Goal: Information Seeking & Learning: Learn about a topic

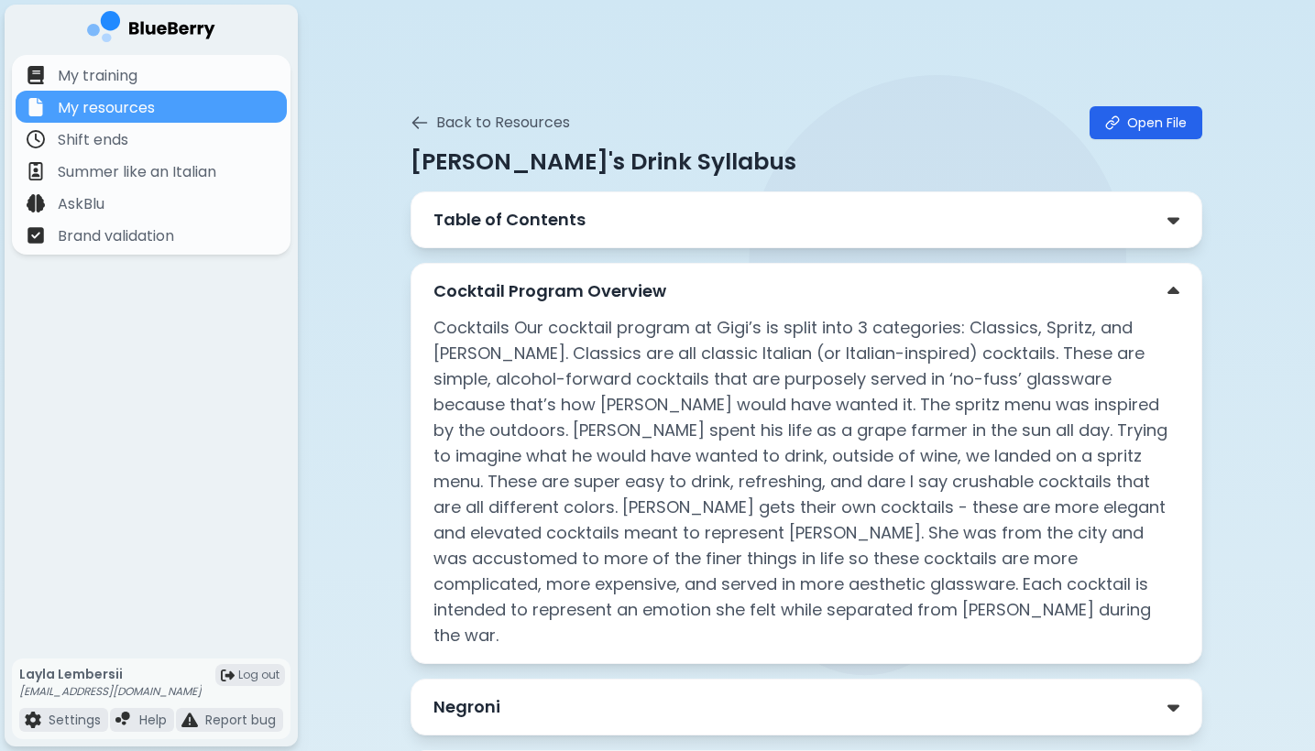
scroll to position [696, 0]
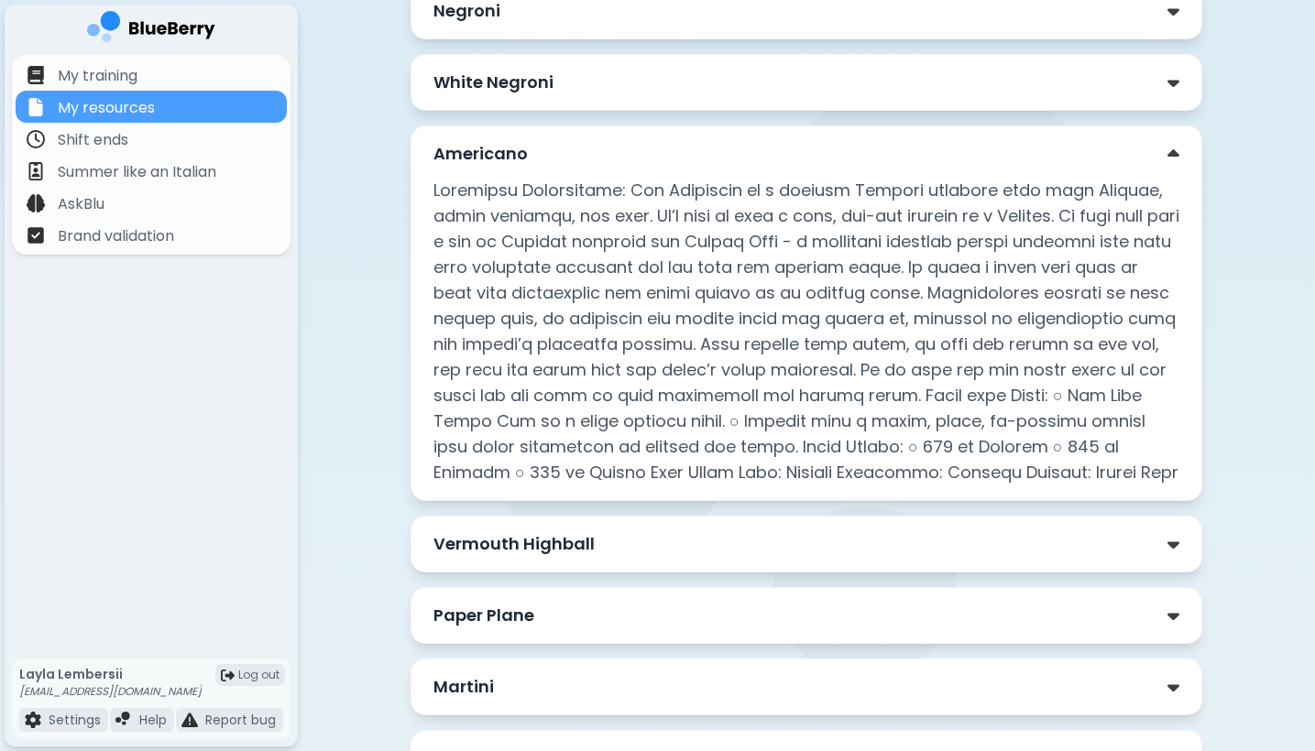
click at [934, 531] on div "Vermouth Highball" at bounding box center [806, 544] width 746 height 26
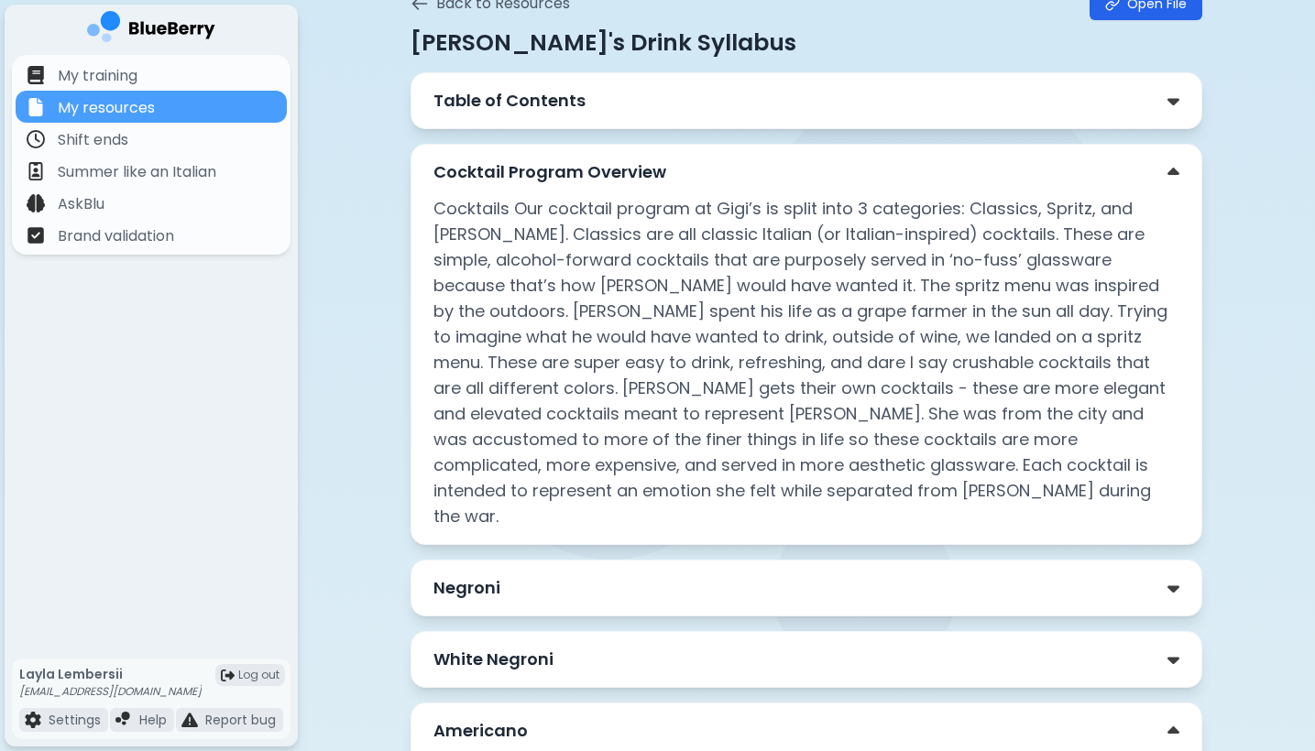
scroll to position [117, 0]
click at [809, 176] on div "Cocktail Program Overview" at bounding box center [806, 174] width 746 height 26
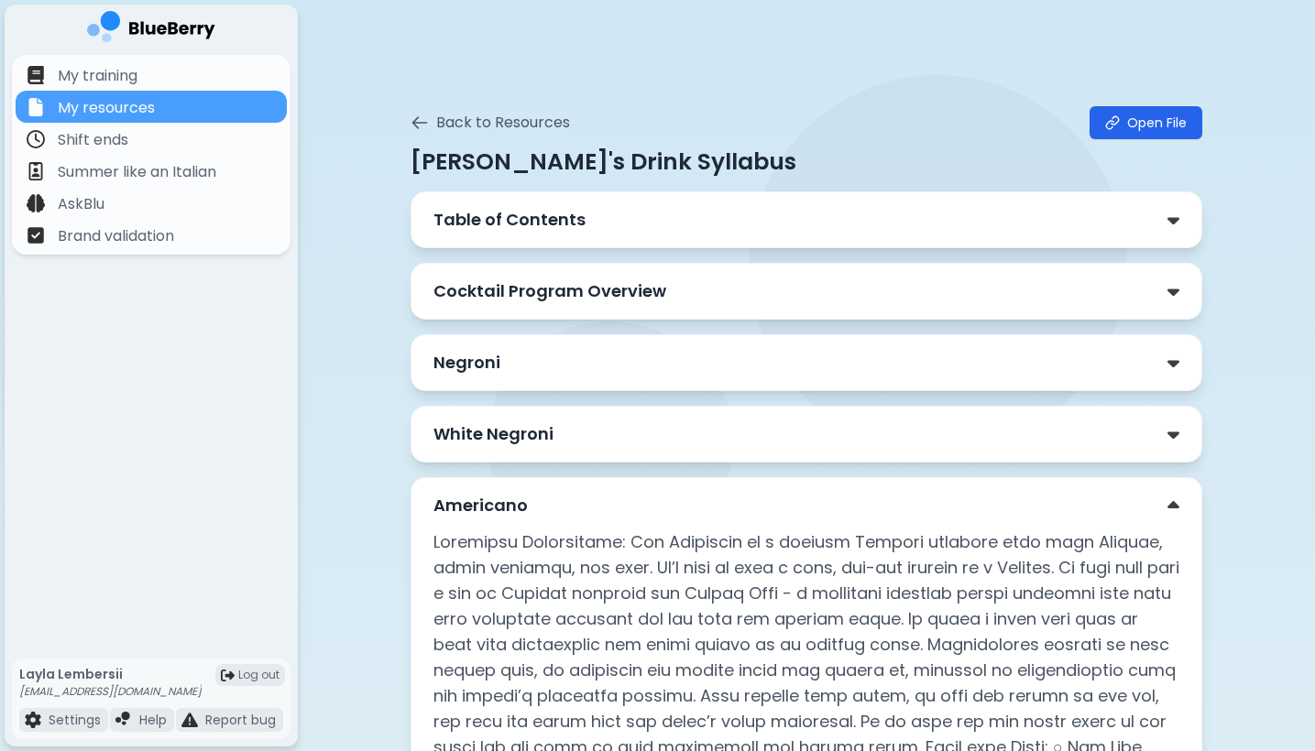
scroll to position [0, 0]
click at [731, 289] on div "Cocktail Program Overview" at bounding box center [806, 292] width 746 height 26
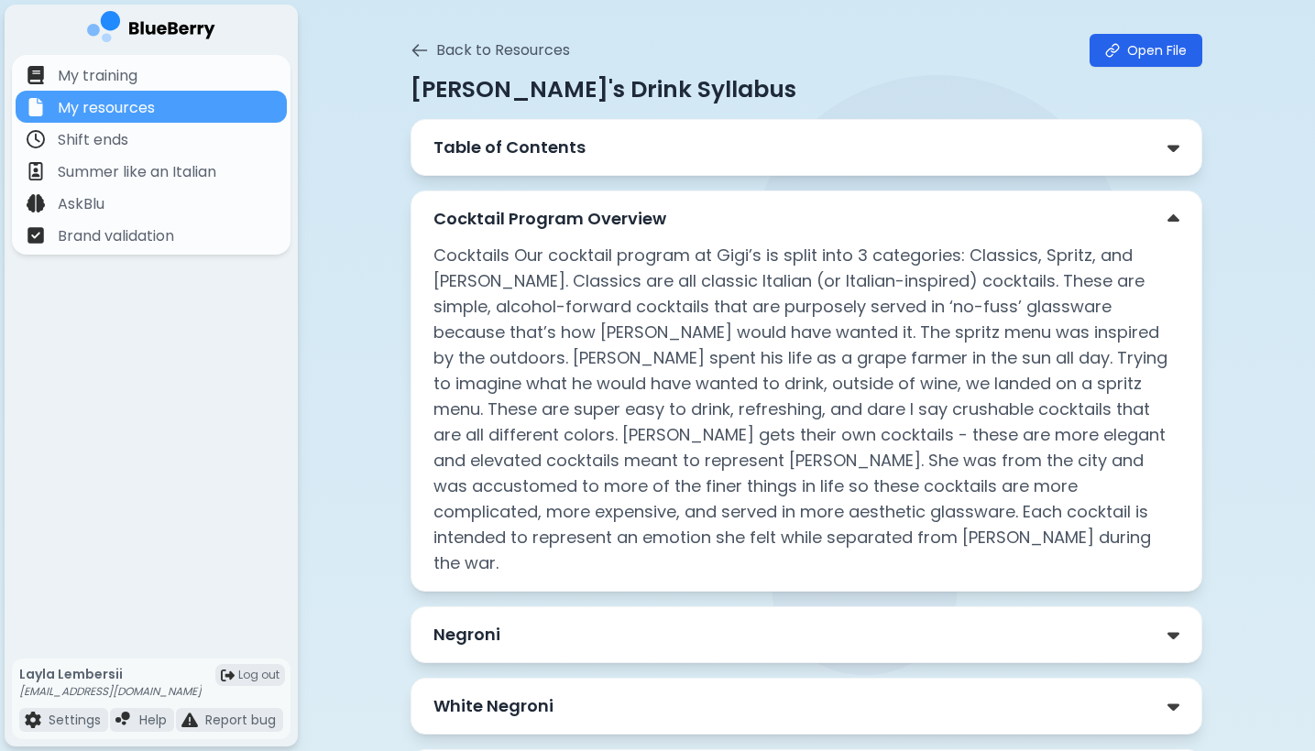
scroll to position [73, 0]
click at [880, 223] on div "Cocktail Program Overview" at bounding box center [806, 218] width 746 height 26
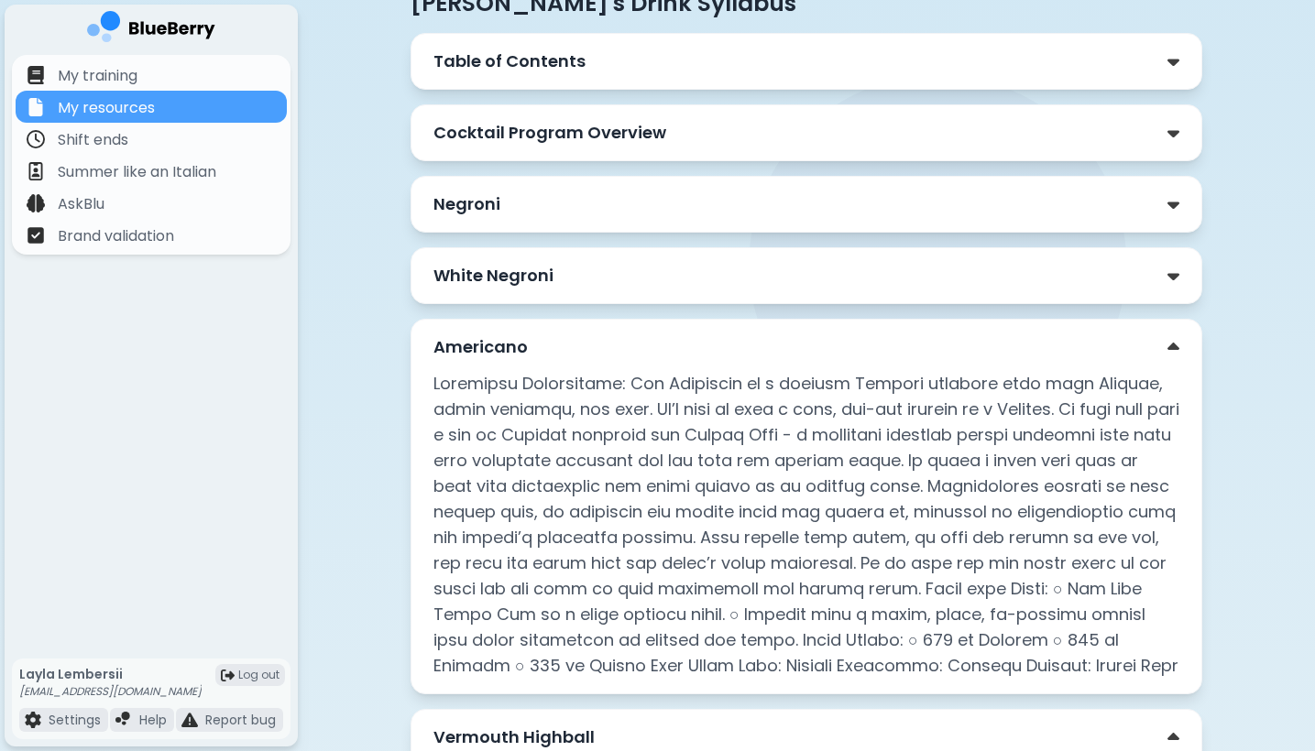
scroll to position [205, 0]
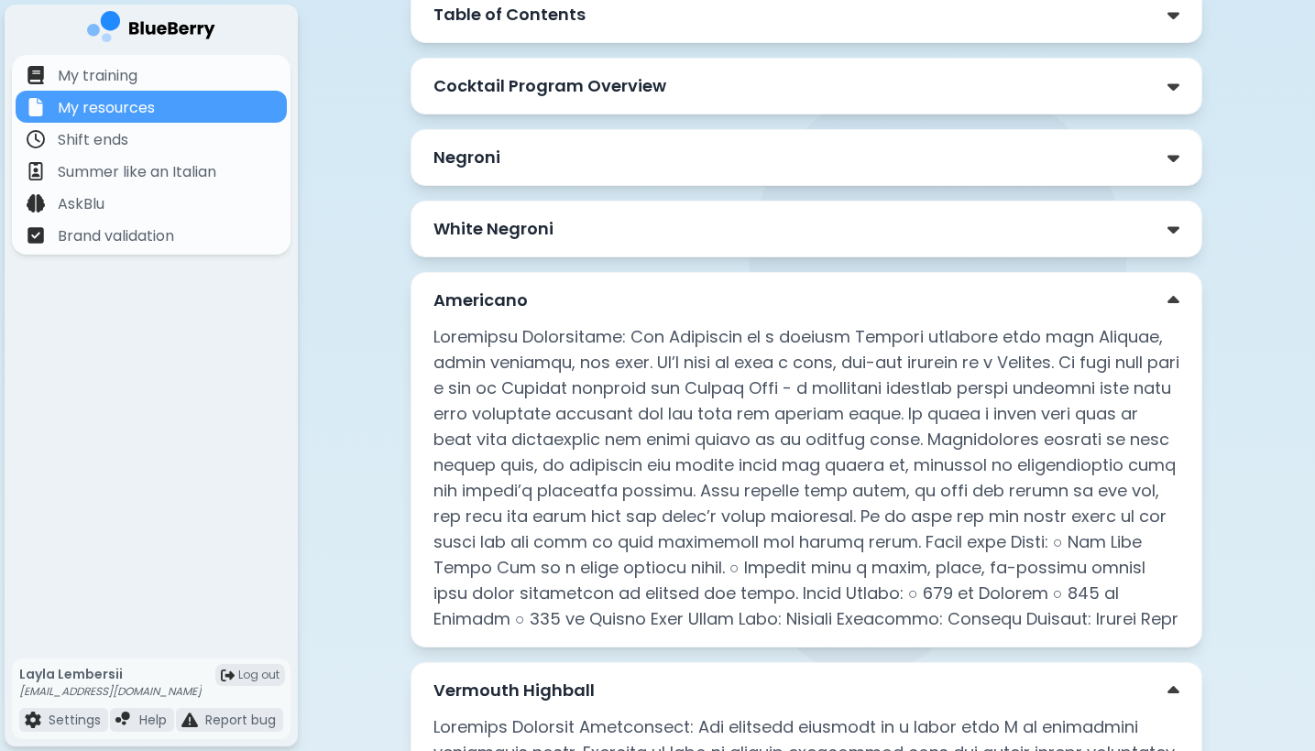
click at [838, 306] on div "Americano" at bounding box center [806, 301] width 746 height 26
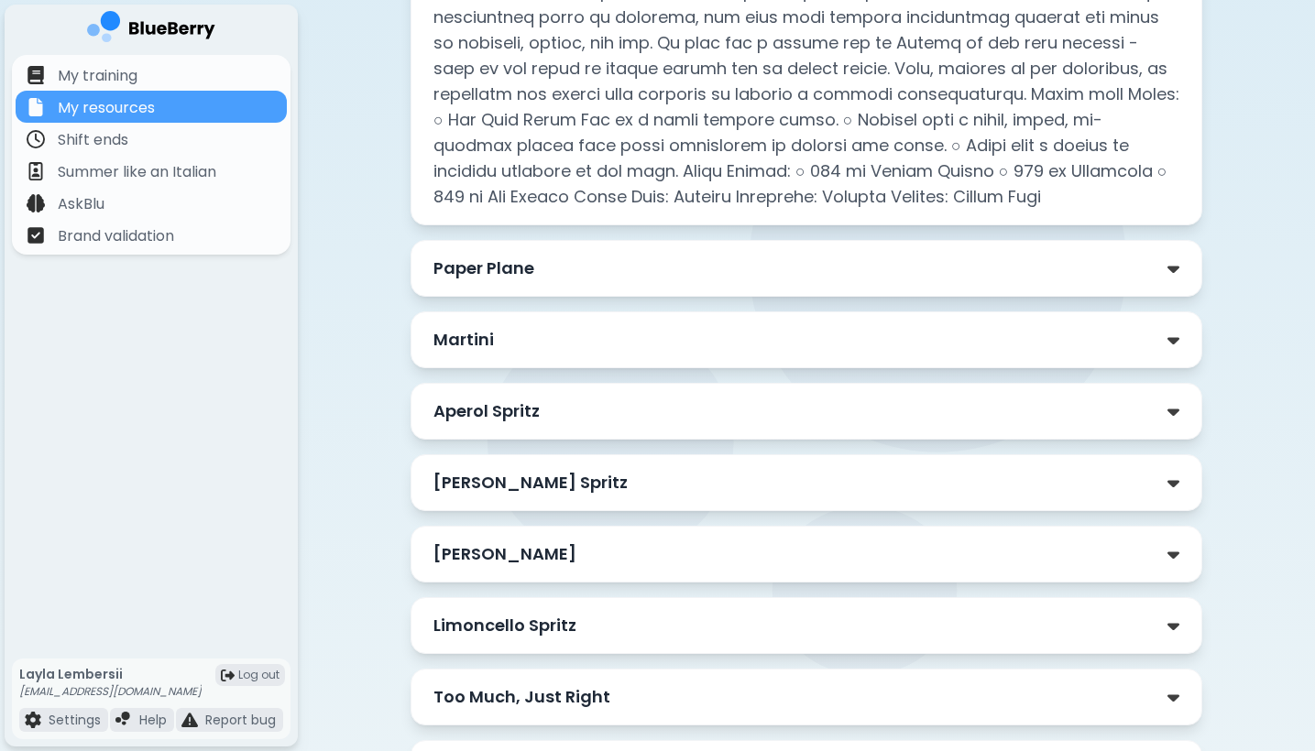
scroll to position [738, 0]
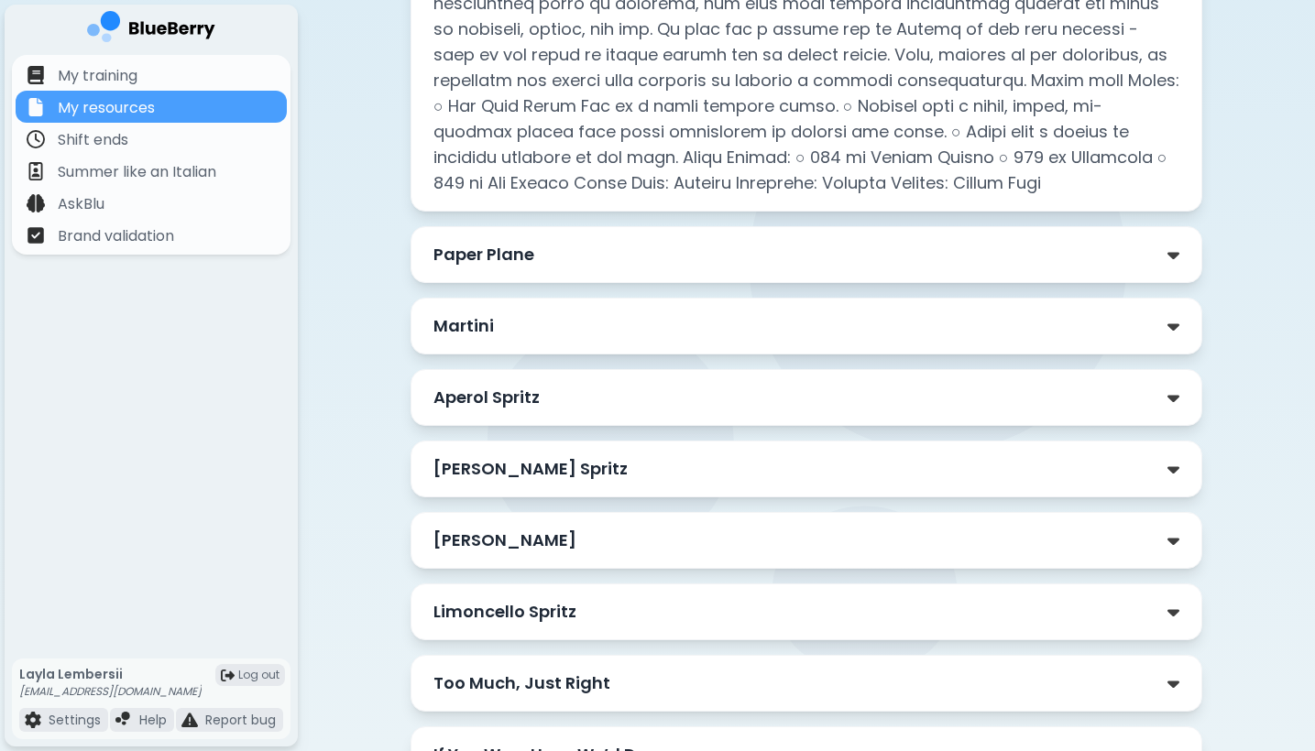
click at [1018, 252] on div "Paper Plane" at bounding box center [806, 255] width 746 height 26
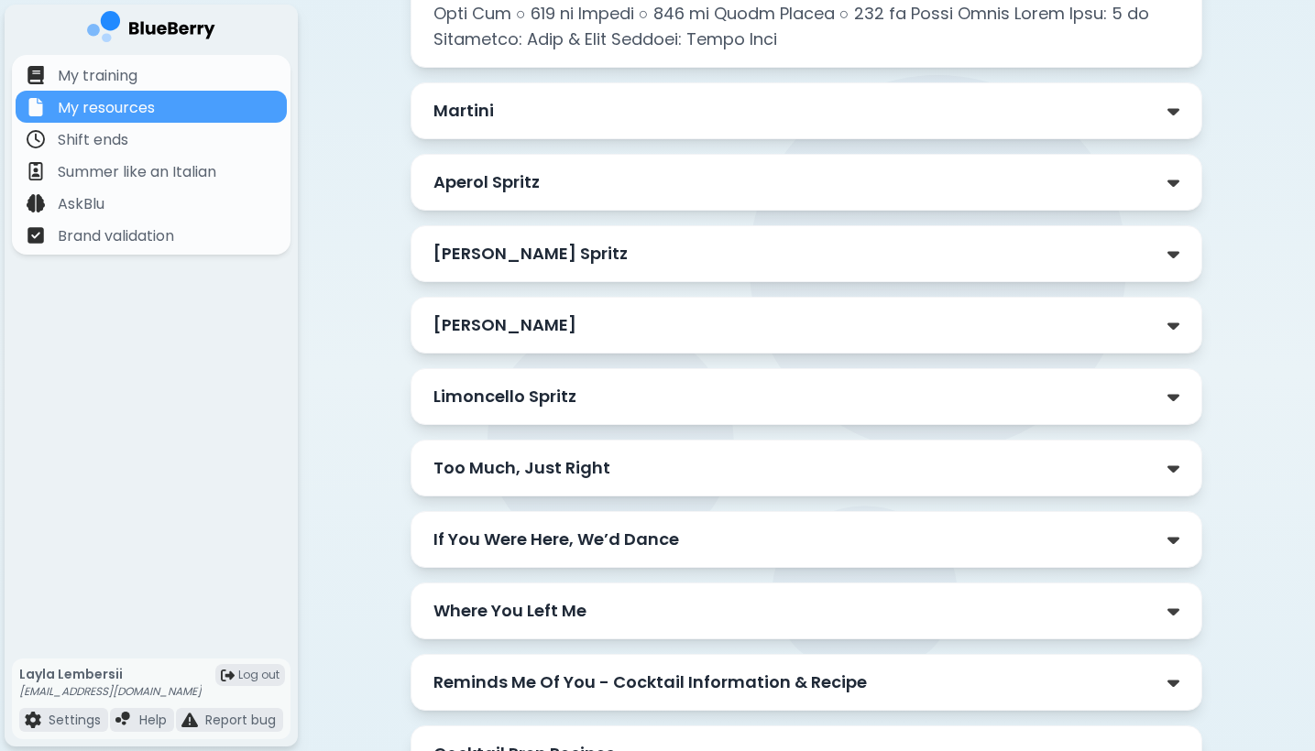
scroll to position [1273, 0]
click at [960, 97] on div "Martini" at bounding box center [806, 110] width 792 height 57
click at [964, 121] on div "Martini" at bounding box center [806, 111] width 746 height 26
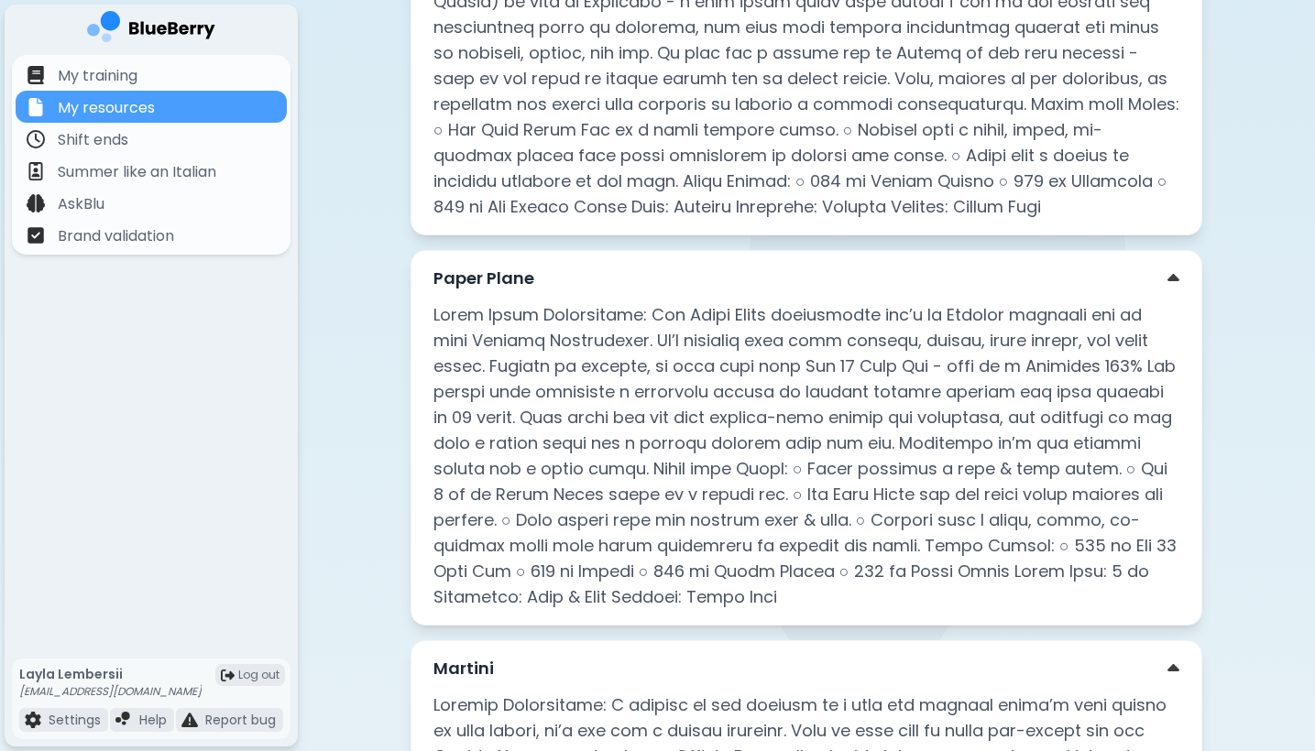
scroll to position [706, 0]
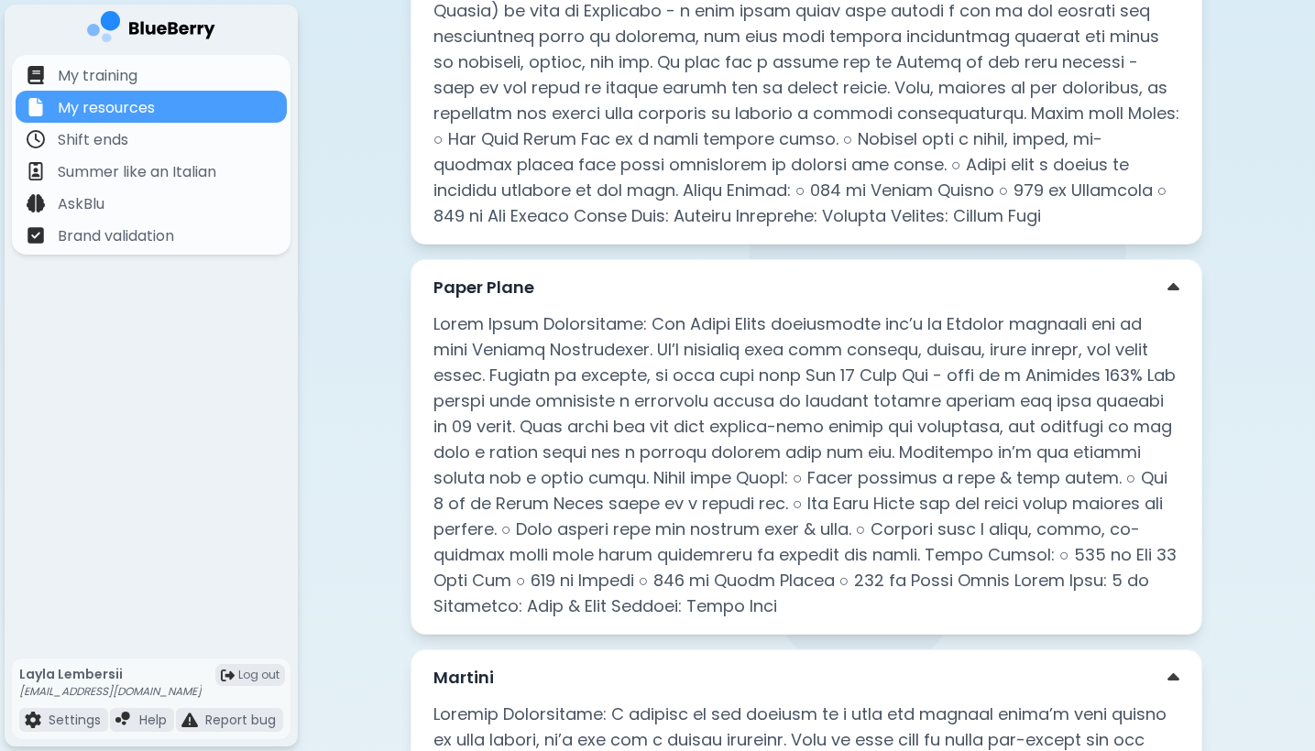
click at [1004, 279] on div "Paper Plane" at bounding box center [806, 288] width 746 height 26
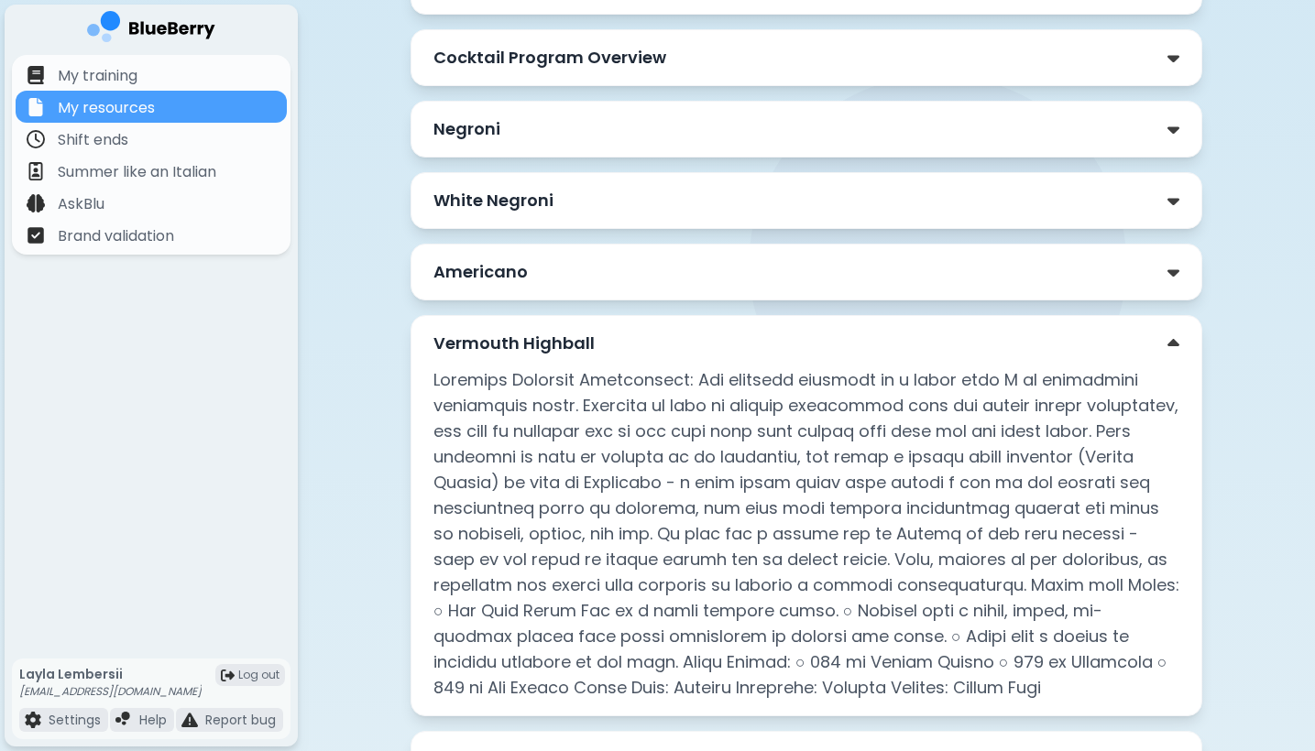
scroll to position [217, 0]
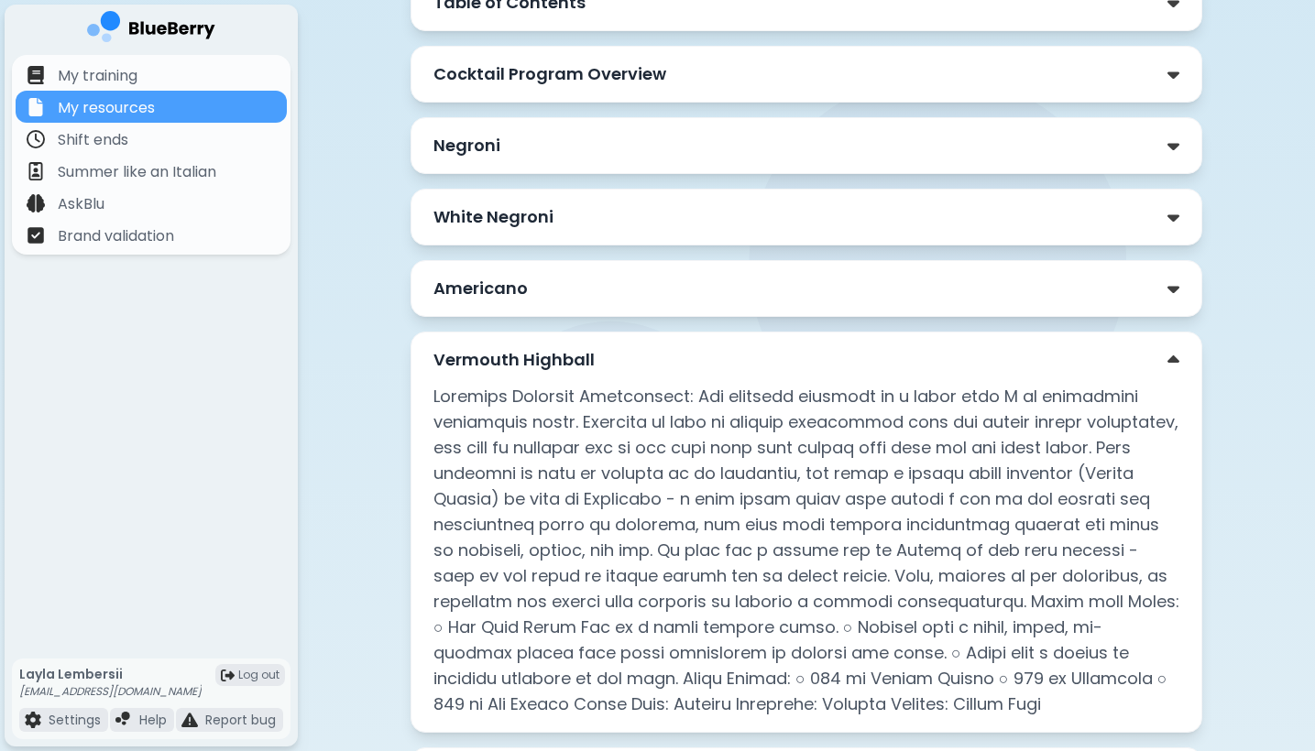
click at [1028, 363] on div "Vermouth Highball" at bounding box center [806, 360] width 746 height 26
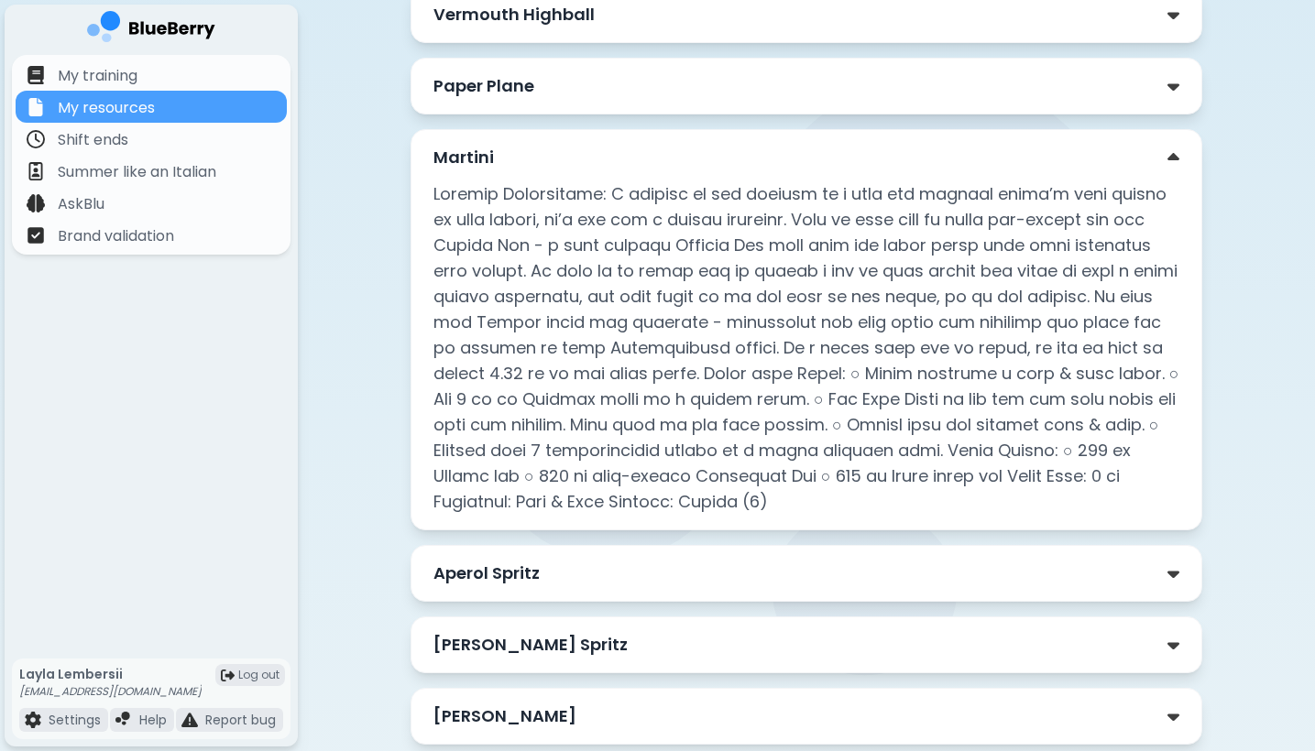
scroll to position [563, 0]
click at [830, 162] on div "Martini" at bounding box center [806, 158] width 746 height 26
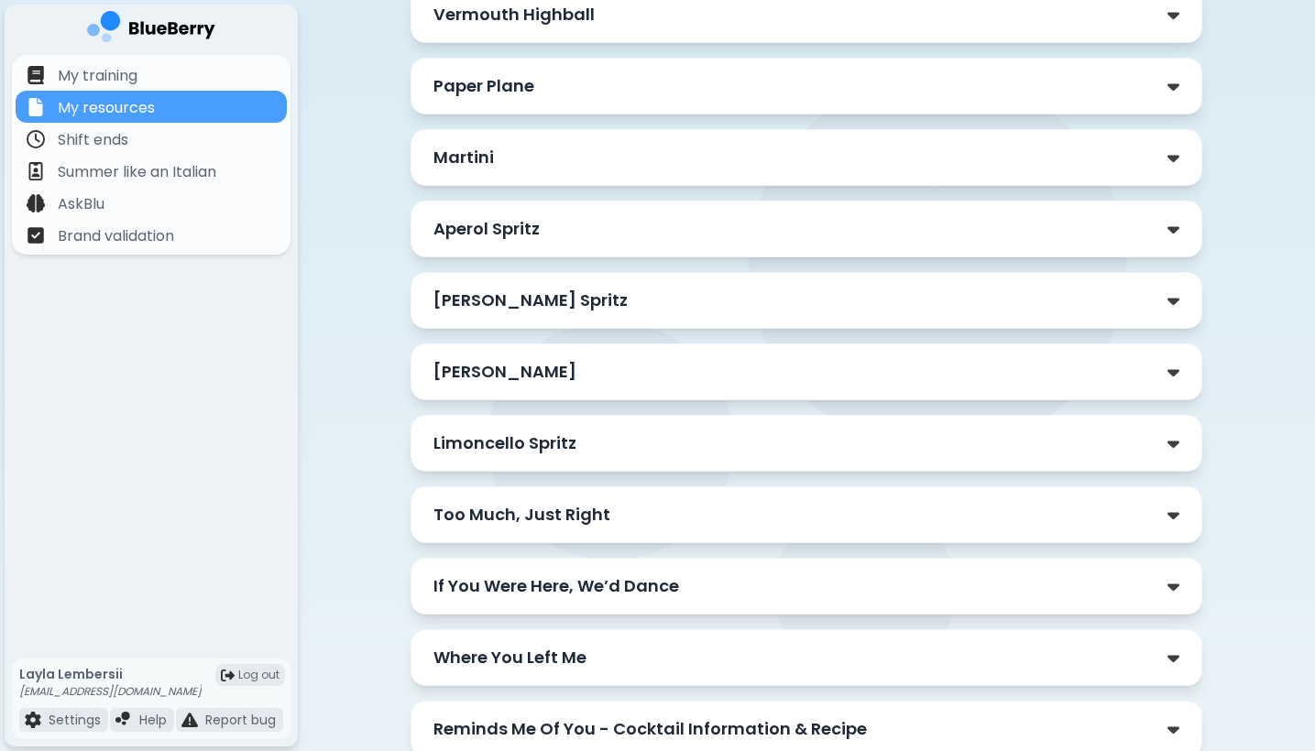
click at [766, 225] on div "Aperol Spritz" at bounding box center [806, 229] width 746 height 26
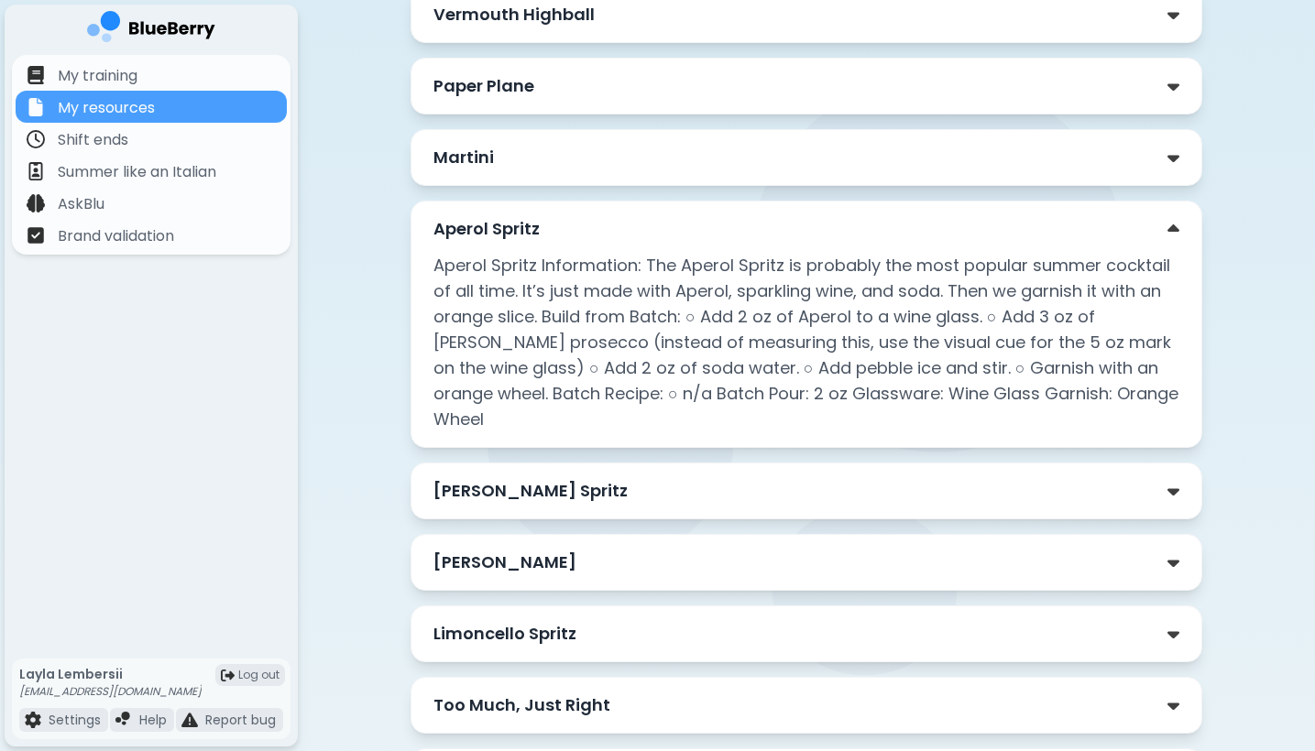
click at [1174, 141] on div "Martini" at bounding box center [806, 157] width 792 height 57
click at [1165, 148] on div "Martini" at bounding box center [806, 158] width 746 height 26
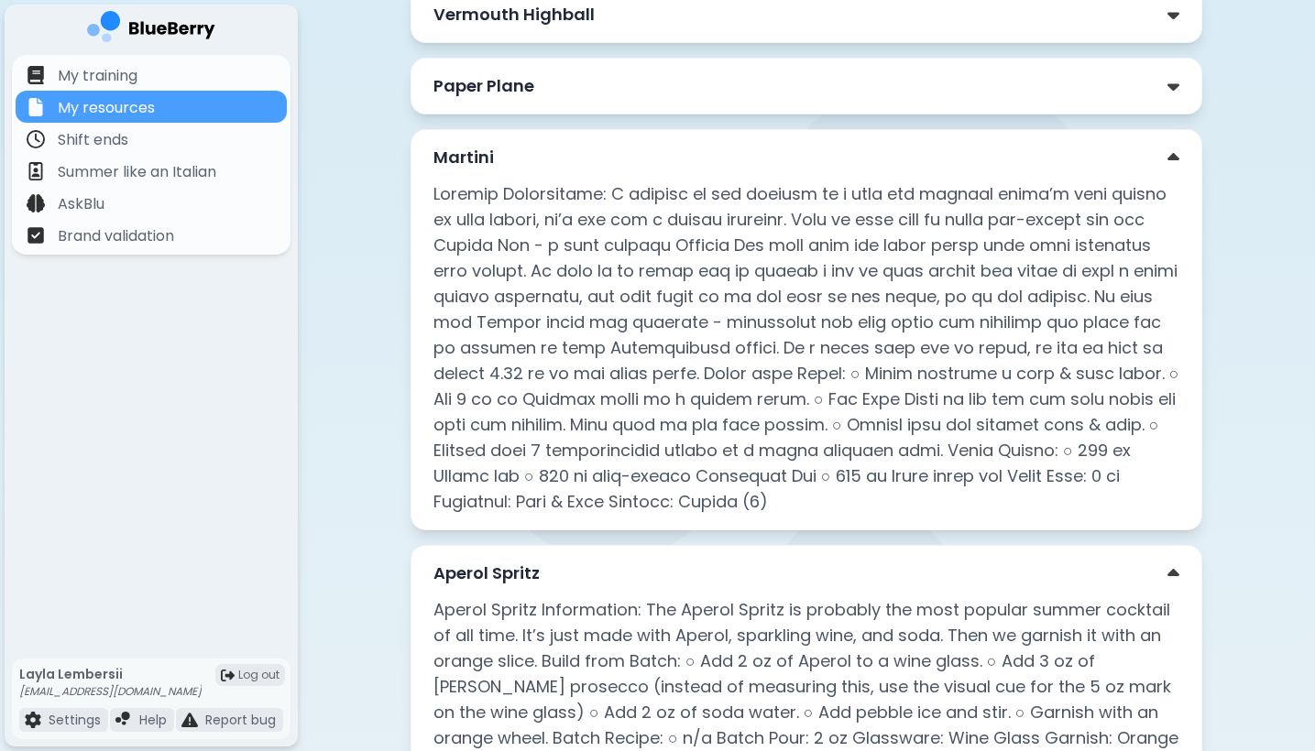
click at [1165, 148] on div "Martini" at bounding box center [806, 158] width 746 height 26
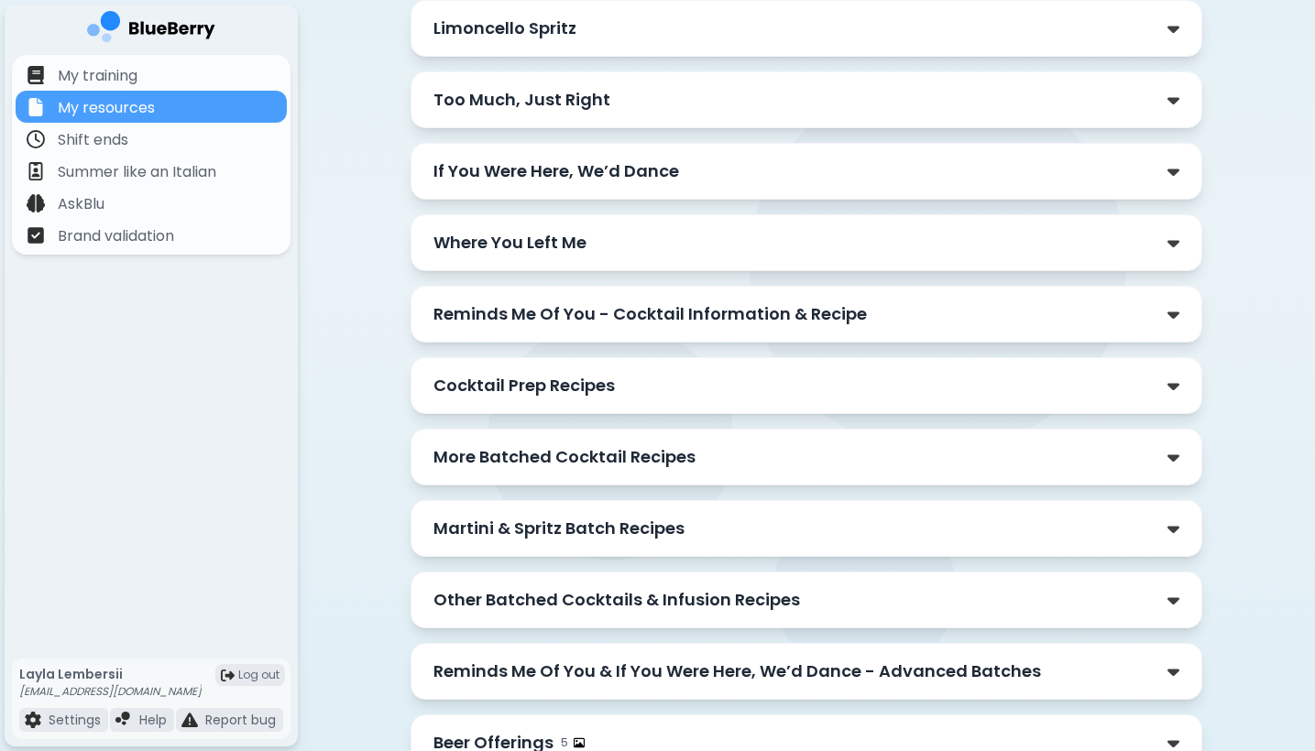
scroll to position [1176, 0]
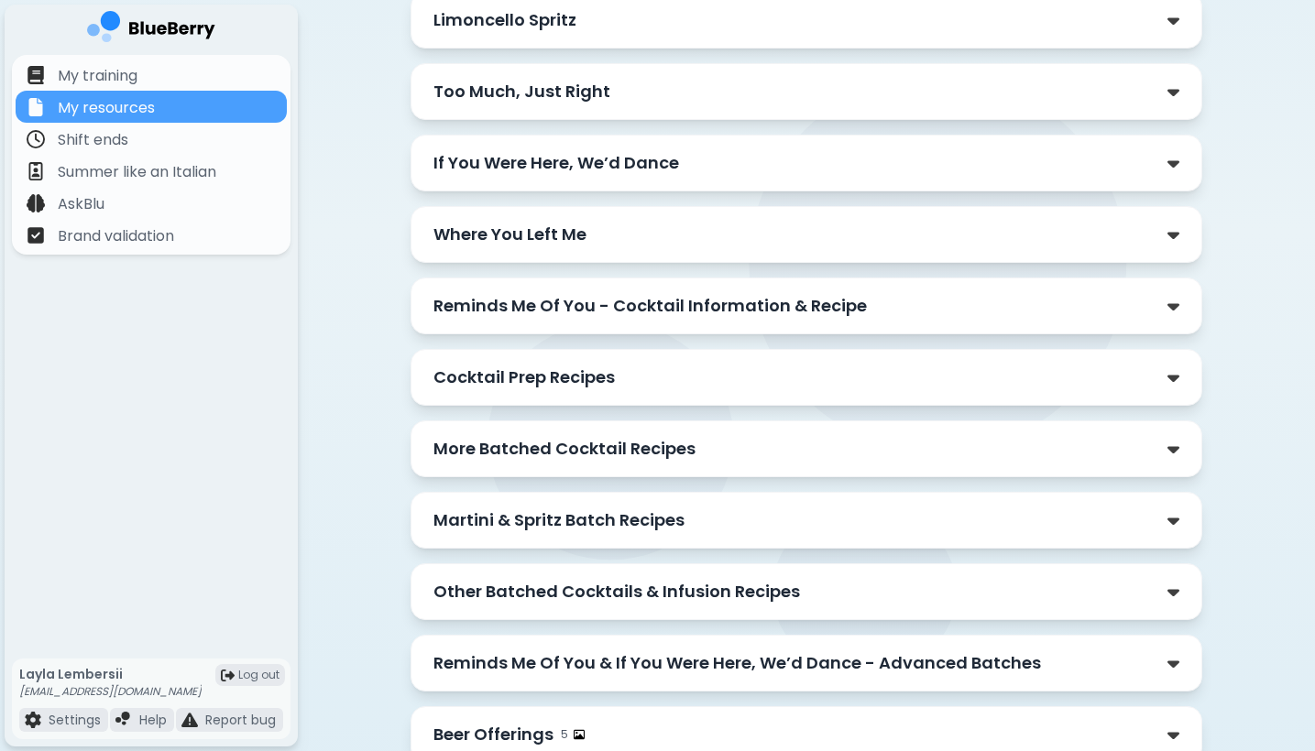
click at [1079, 436] on div "More Batched Cocktail Recipes" at bounding box center [806, 449] width 746 height 26
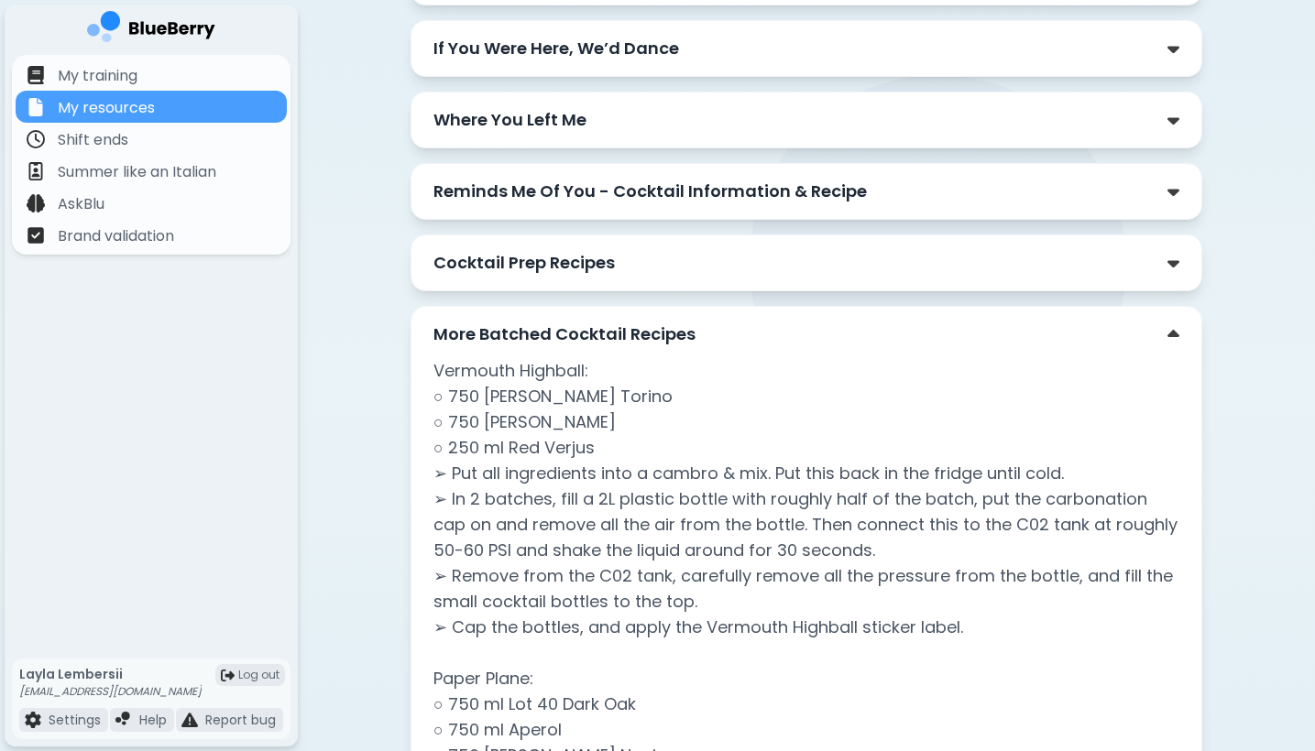
scroll to position [1280, 0]
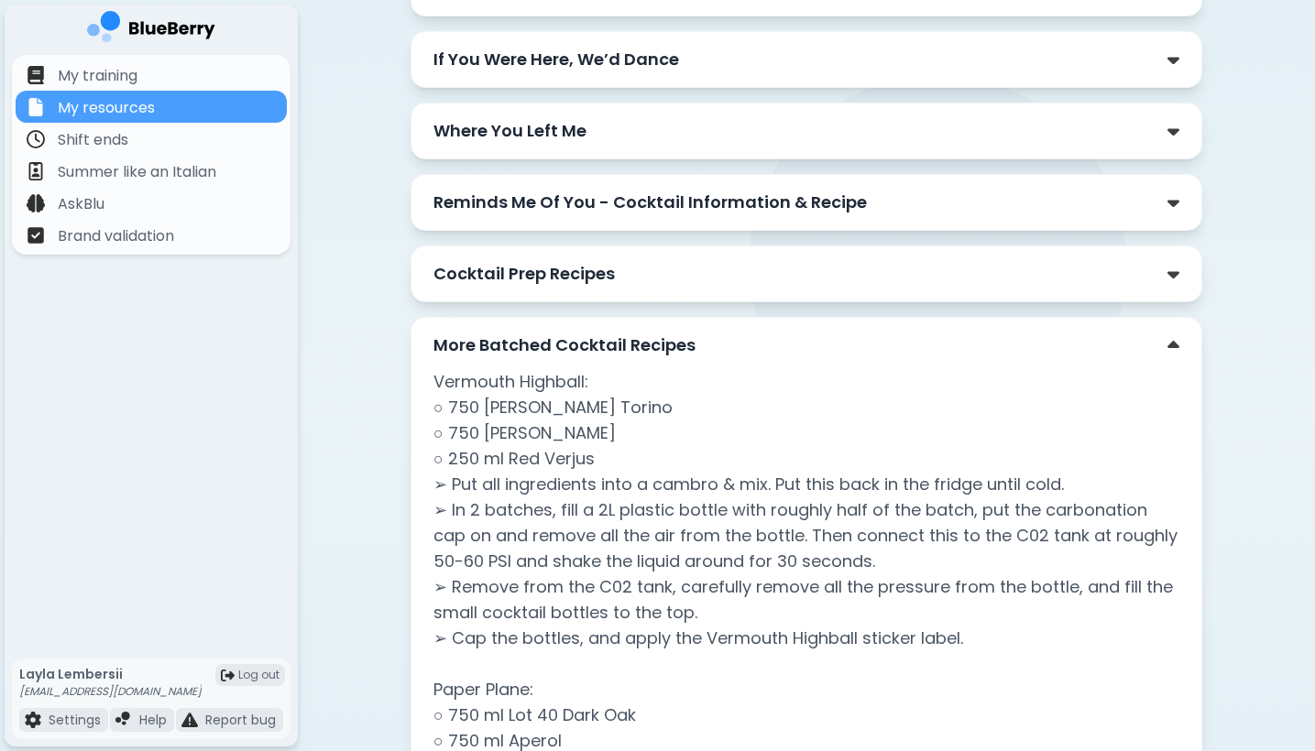
click at [1082, 333] on div "More Batched Cocktail Recipes" at bounding box center [806, 346] width 746 height 26
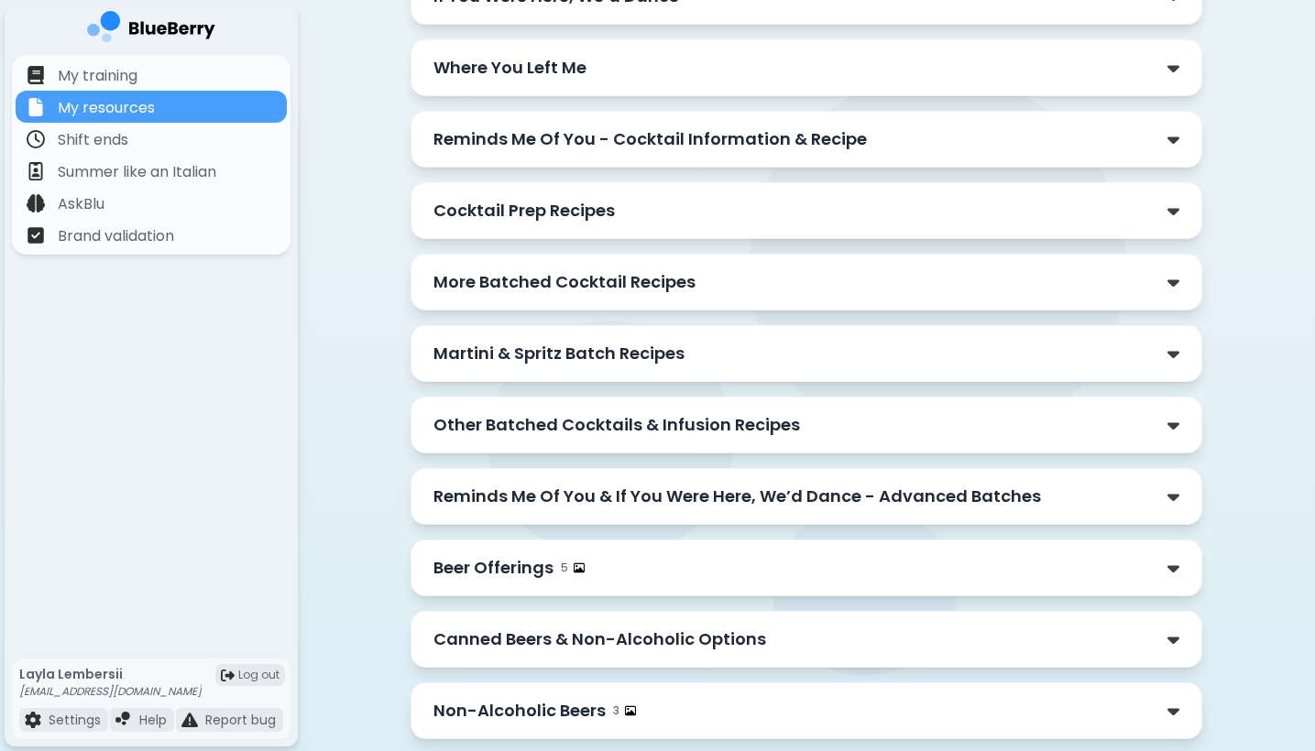
scroll to position [1340, 0]
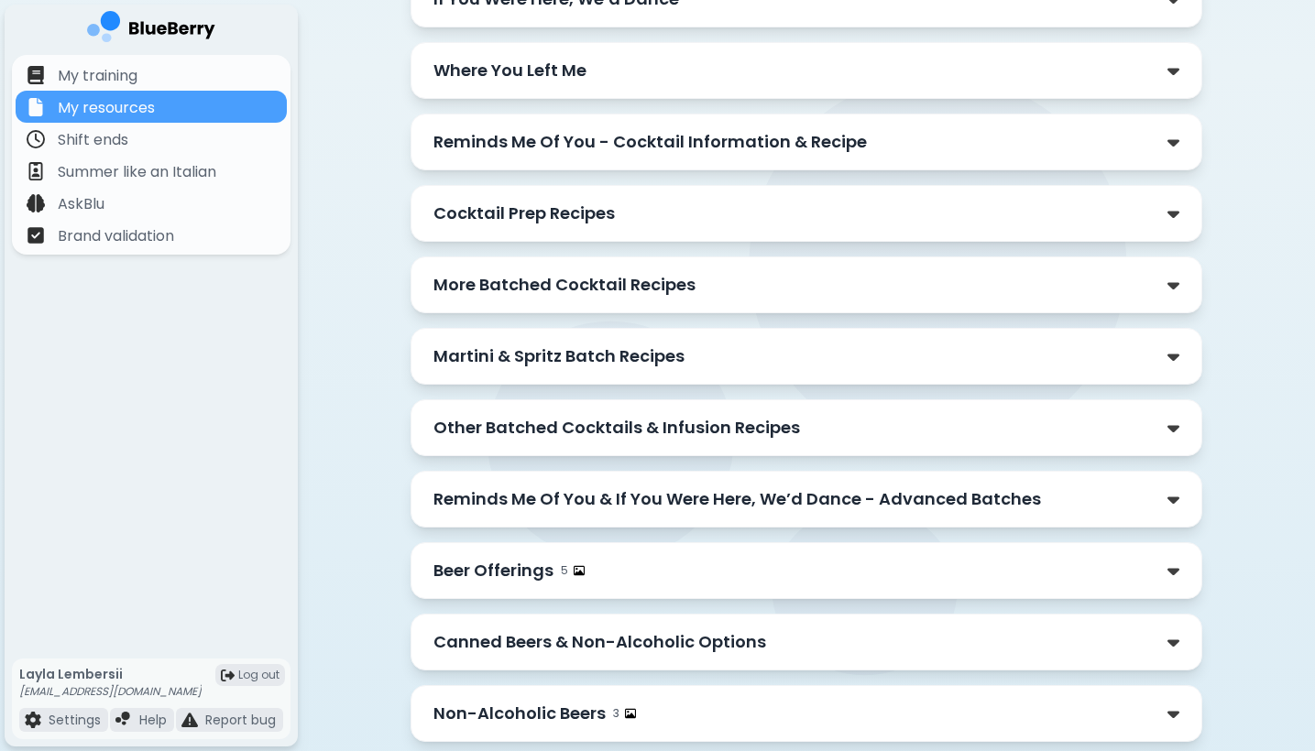
click at [1043, 487] on div "Reminds Me Of You & If You Were Here, We’d Dance - Advanced Batches" at bounding box center [806, 500] width 746 height 26
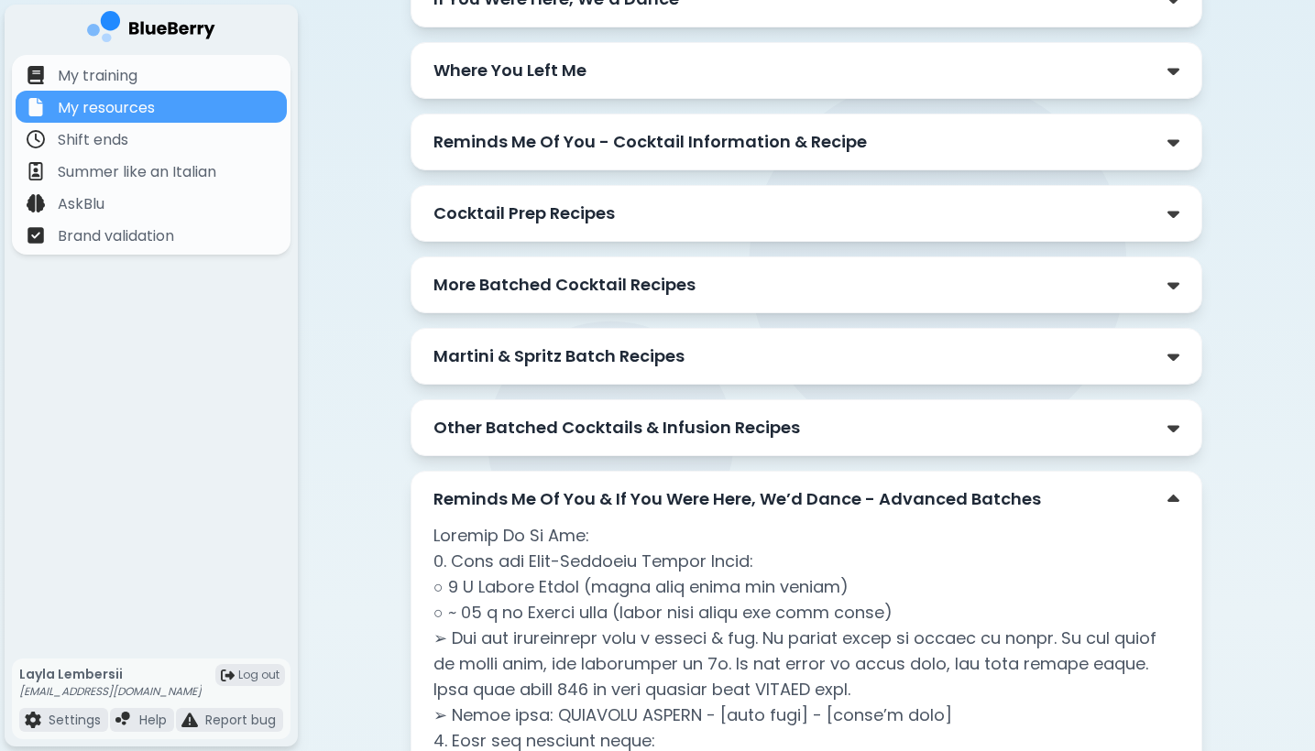
click at [1043, 487] on div "Reminds Me Of You & If You Were Here, We’d Dance - Advanced Batches" at bounding box center [806, 500] width 746 height 26
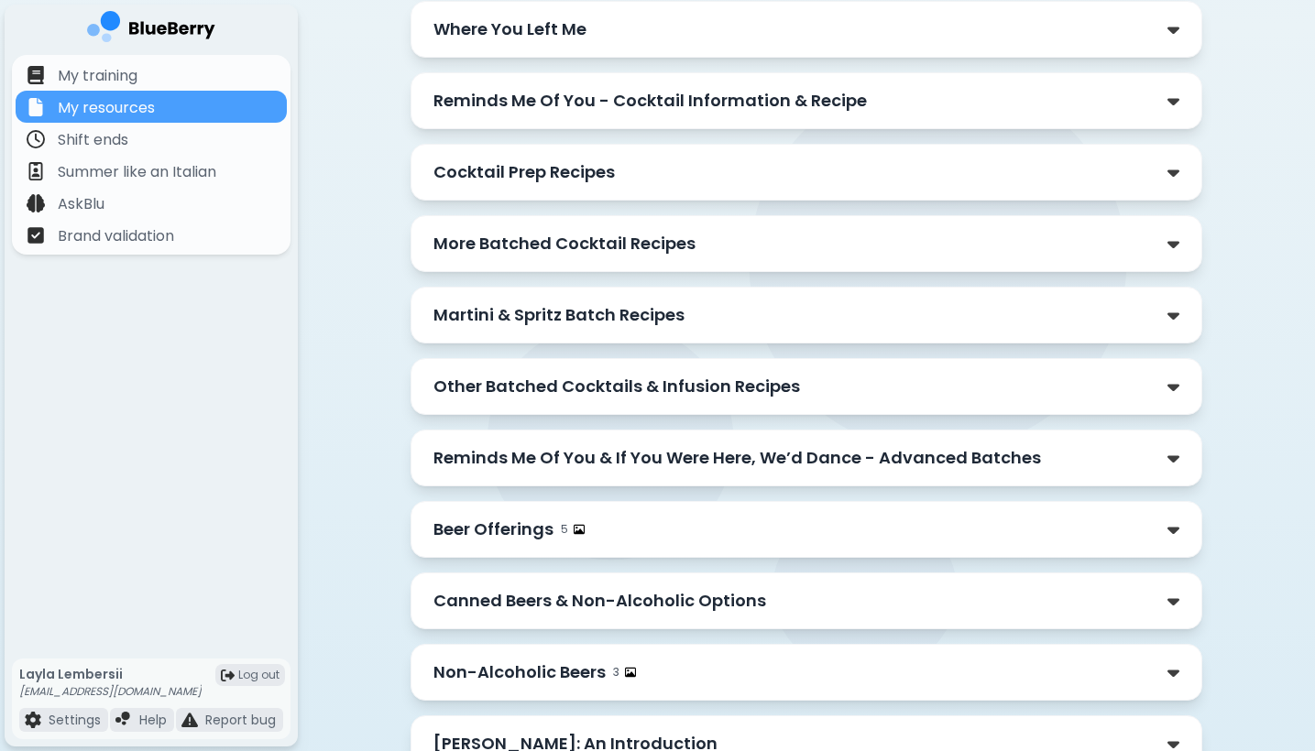
scroll to position [1381, 0]
click at [1044, 518] on div "Beer Offerings 5" at bounding box center [806, 531] width 746 height 26
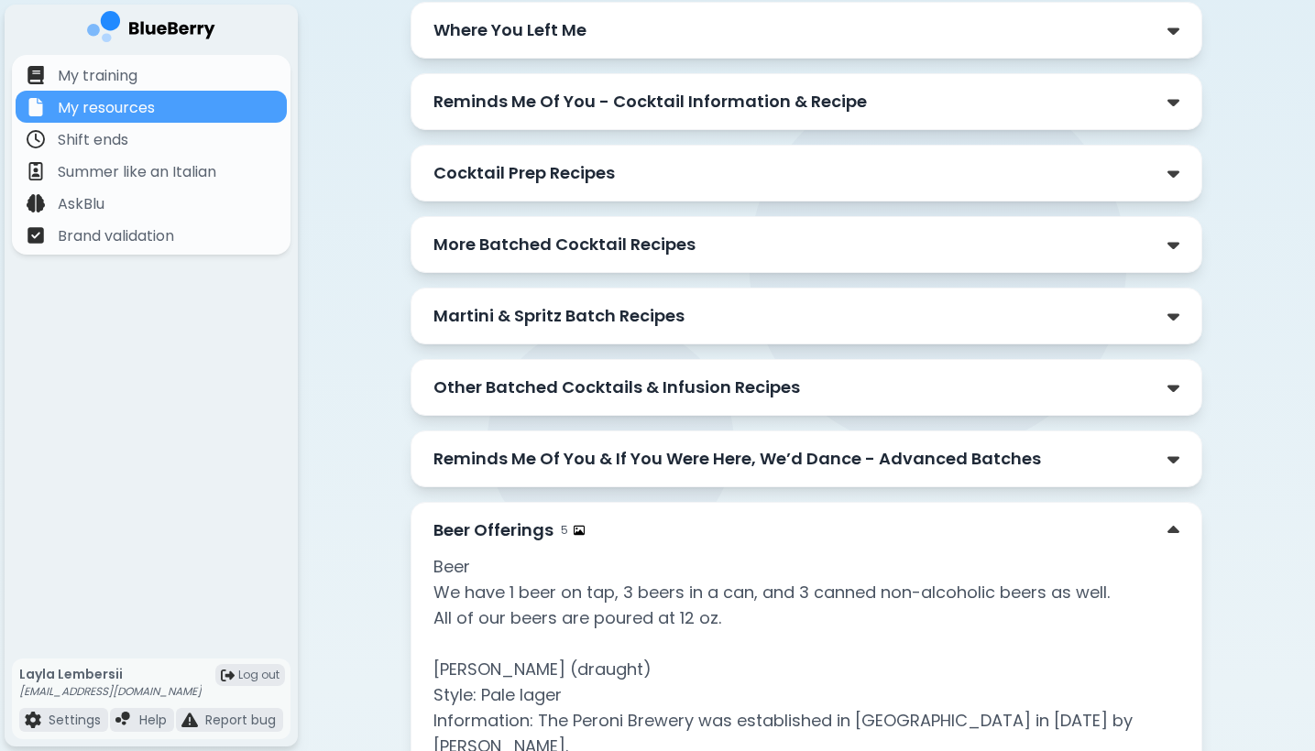
click at [1044, 518] on div "Beer Offerings 5" at bounding box center [806, 531] width 746 height 26
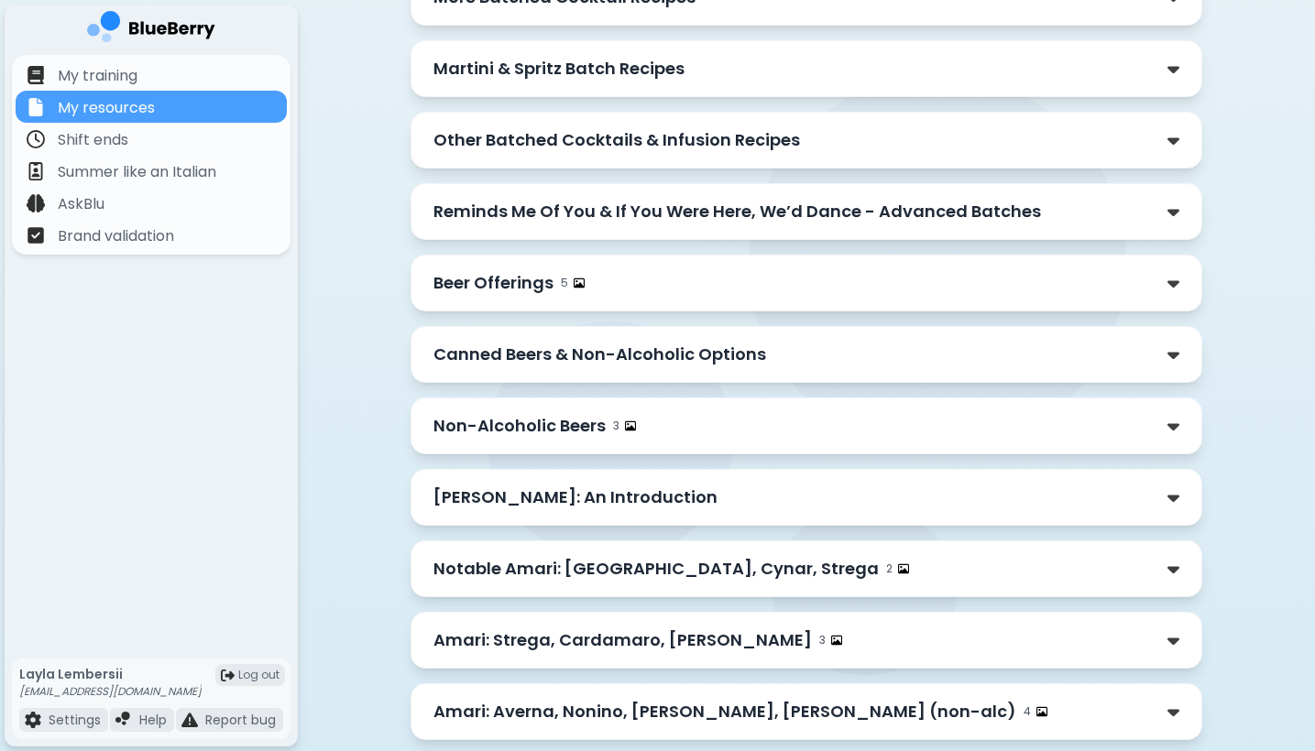
scroll to position [1632, 0]
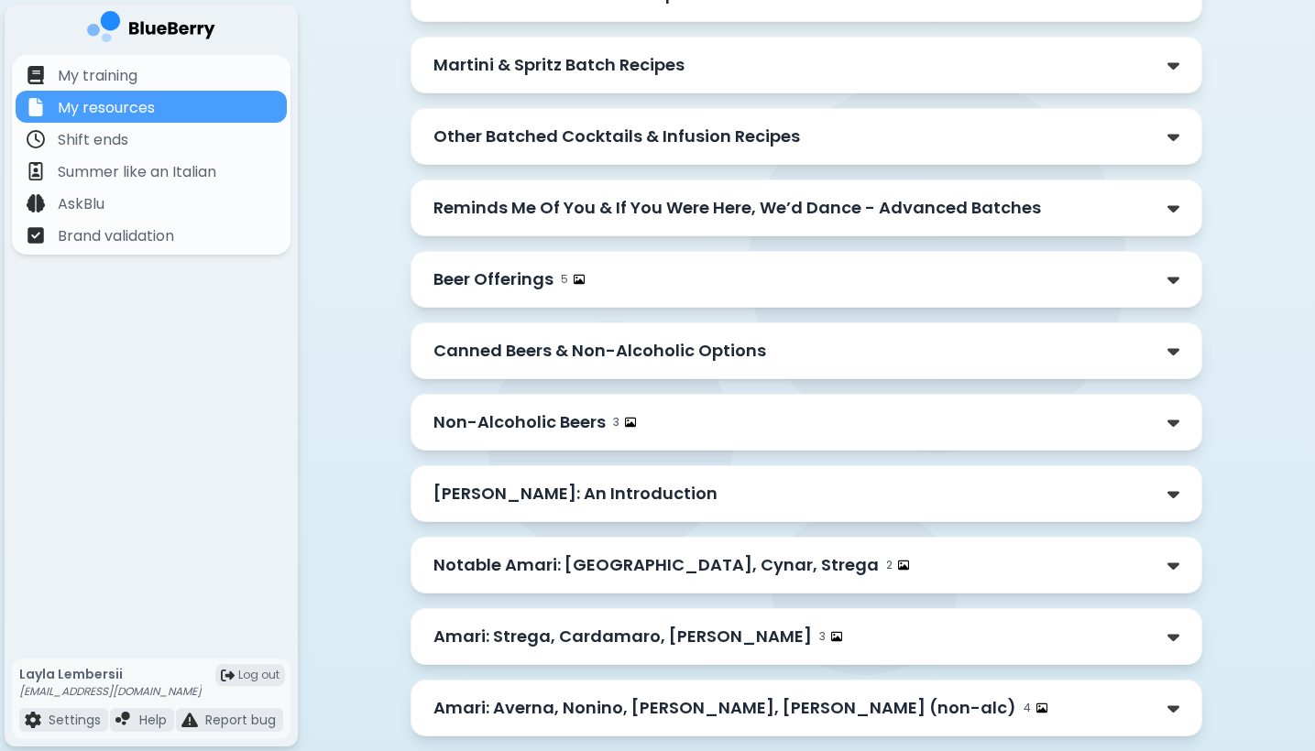
click at [1012, 481] on div "[PERSON_NAME]: An Introduction" at bounding box center [806, 494] width 746 height 26
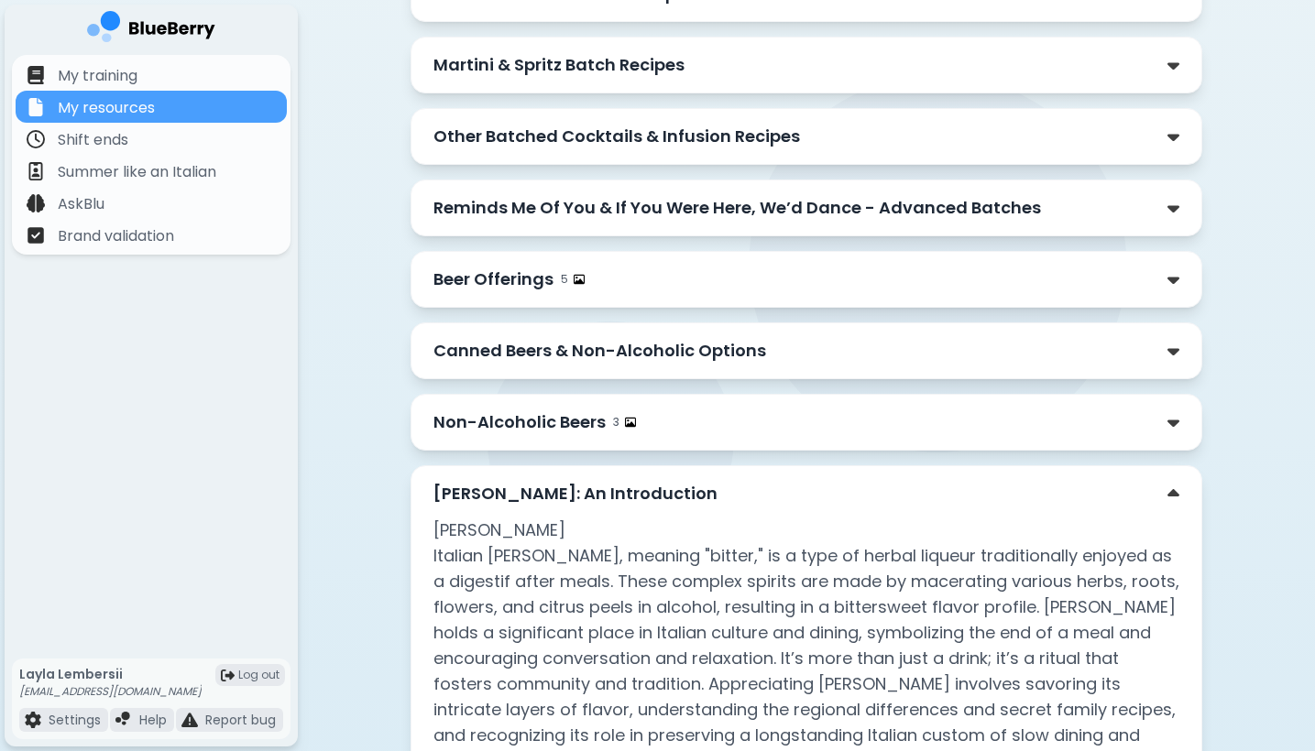
click at [1012, 481] on div "[PERSON_NAME]: An Introduction" at bounding box center [806, 494] width 746 height 26
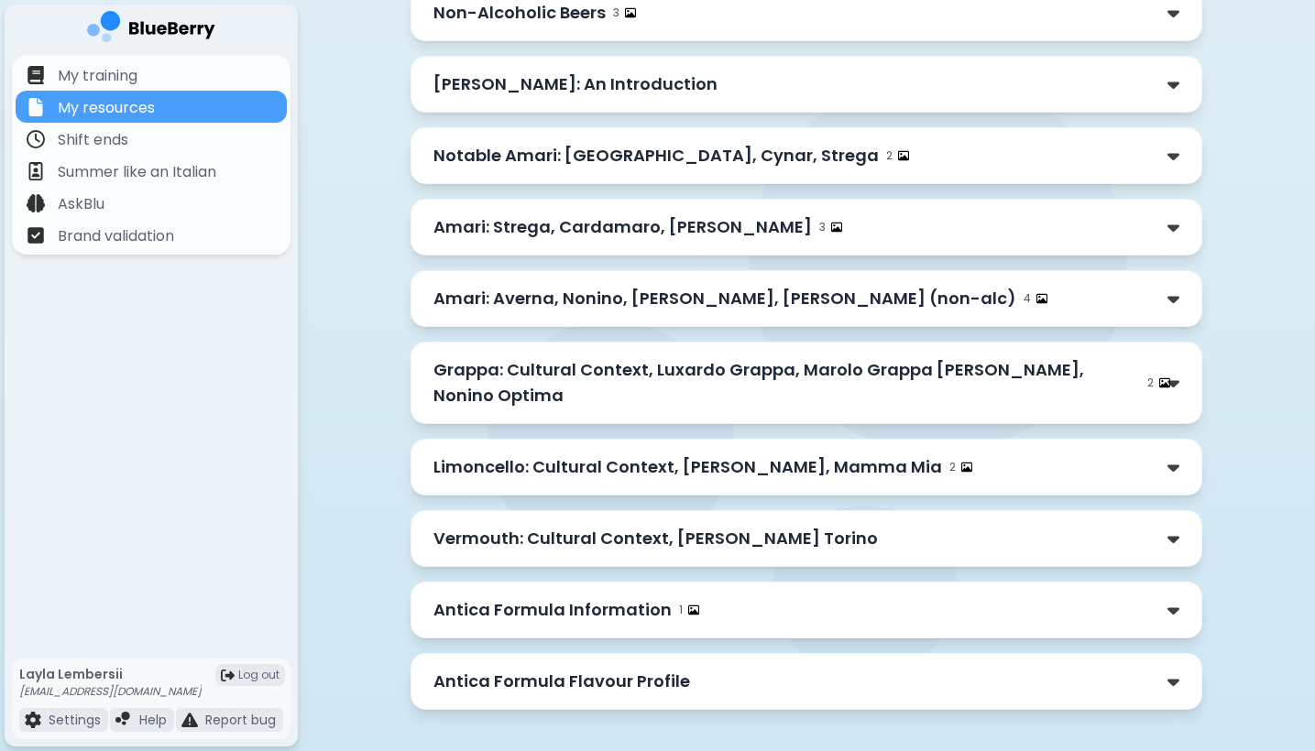
scroll to position [2040, 0]
click at [1002, 455] on div "Limoncello: Cultural Context, [PERSON_NAME], Mamma Mia 2" at bounding box center [806, 468] width 746 height 26
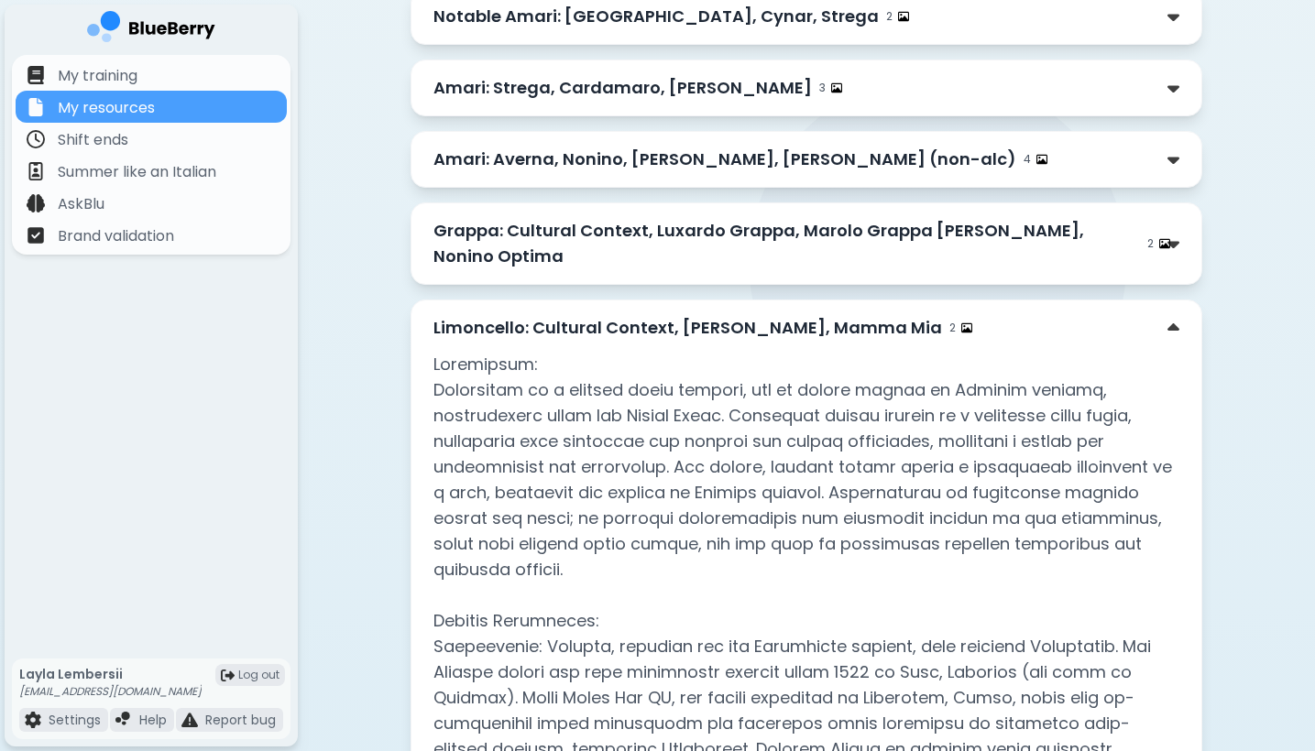
scroll to position [2187, 0]
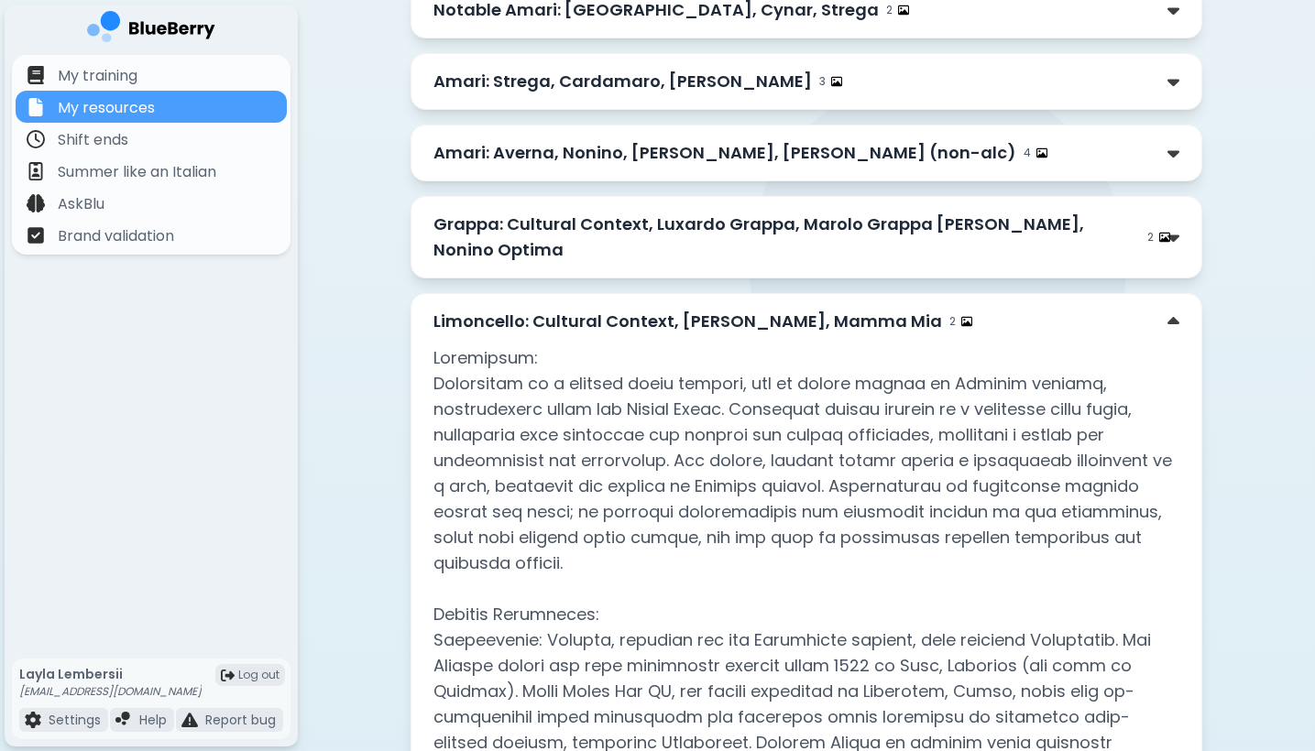
click at [1048, 309] on div "Limoncello: Cultural Context, [PERSON_NAME], Mamma Mia 2" at bounding box center [806, 322] width 746 height 26
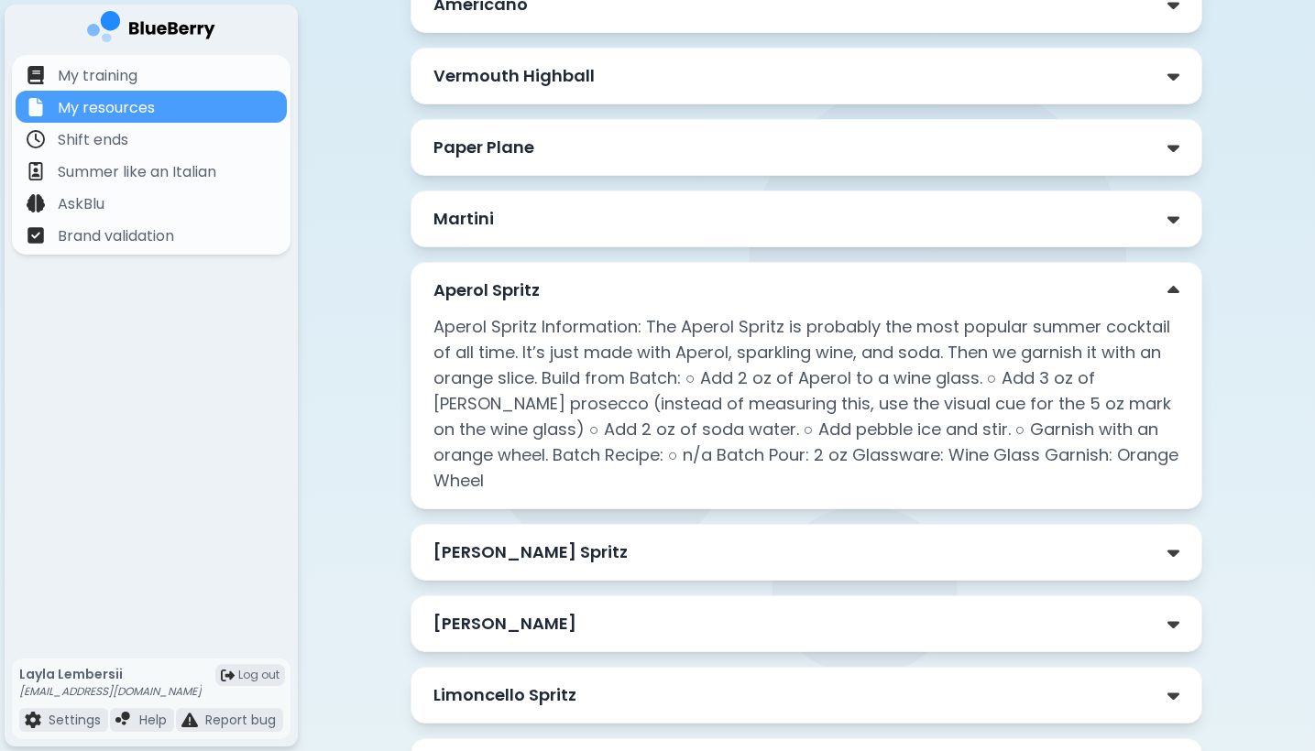
scroll to position [514, 0]
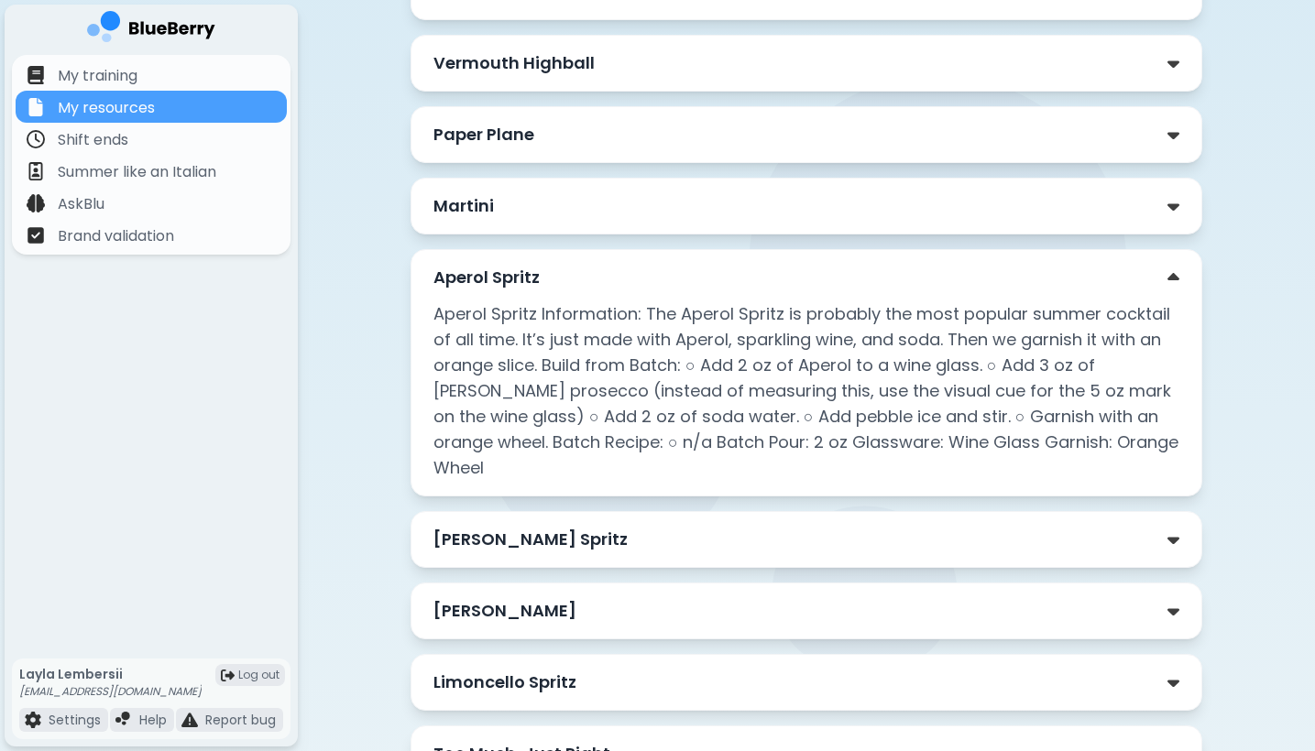
click at [1048, 279] on div "Aperol Spritz" at bounding box center [806, 278] width 746 height 26
